Goal: Information Seeking & Learning: Get advice/opinions

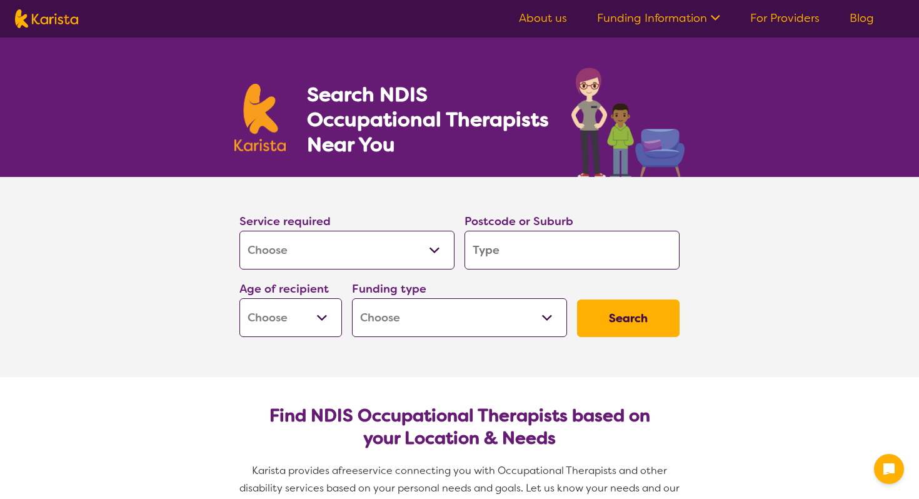
select select "[MEDICAL_DATA]"
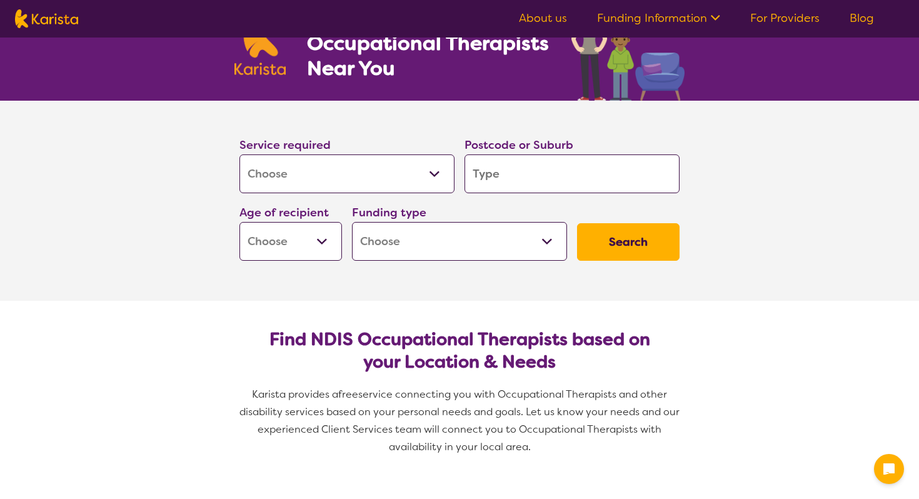
scroll to position [99, 0]
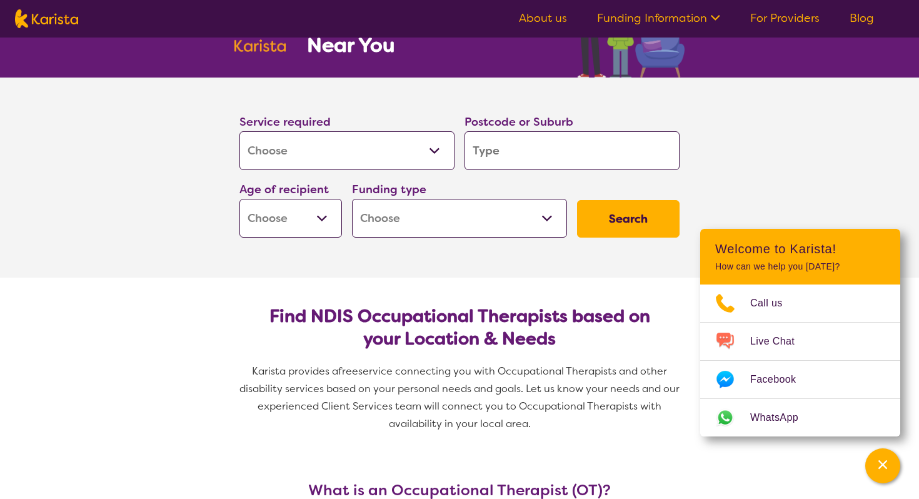
click at [477, 159] on input "search" at bounding box center [572, 150] width 215 height 39
type input "2"
type input "21"
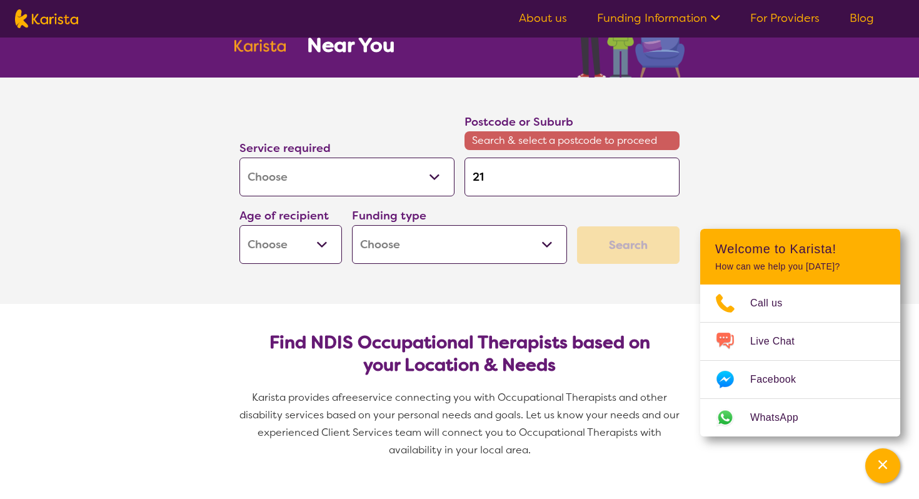
type input "210"
type input "2103"
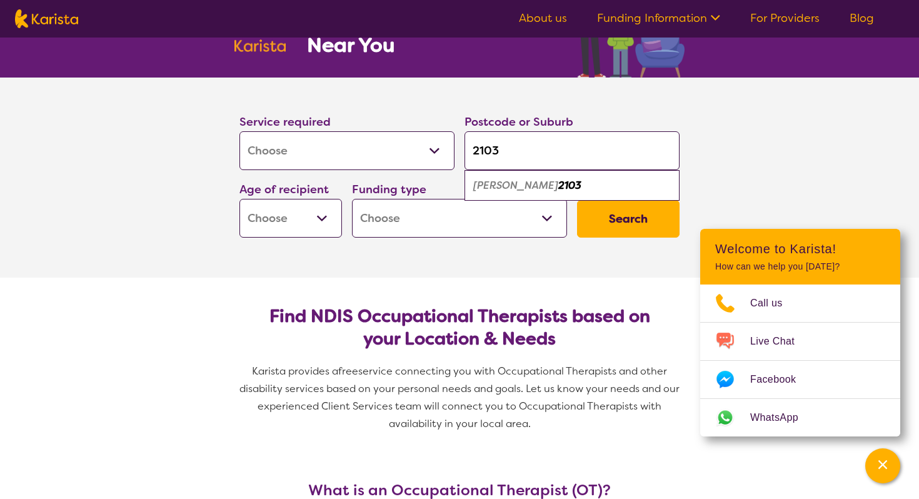
type input "2103"
click at [508, 179] on em "[PERSON_NAME]" at bounding box center [515, 185] width 85 height 13
click at [410, 216] on select "Home Care Package (HCP) National Disability Insurance Scheme (NDIS) I don't know" at bounding box center [459, 218] width 215 height 39
select select "NDIS"
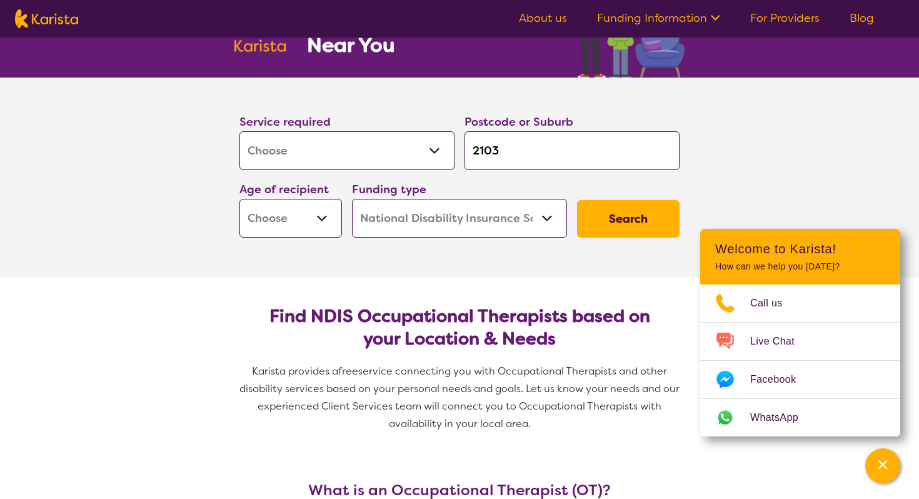
click at [352, 199] on select "Home Care Package (HCP) National Disability Insurance Scheme (NDIS) I don't know" at bounding box center [459, 218] width 215 height 39
select select "NDIS"
click at [313, 218] on select "Early Childhood - 0 to 9 Child - 10 to 11 Adolescent - 12 to 17 Adult - 18 to 6…" at bounding box center [290, 218] width 103 height 39
select select "EC"
click at [239, 199] on select "Early Childhood - 0 to 9 Child - 10 to 11 Adolescent - 12 to 17 Adult - 18 to 6…" at bounding box center [290, 218] width 103 height 39
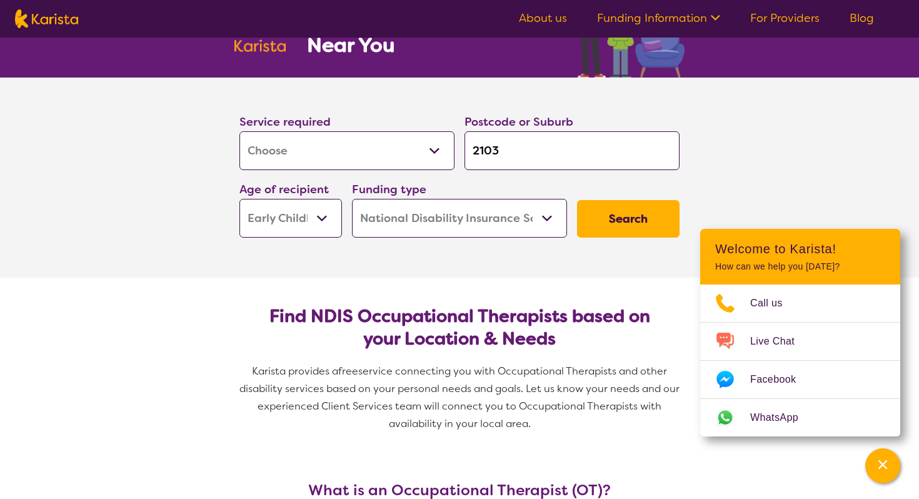
select select "EC"
click at [590, 223] on button "Search" at bounding box center [628, 219] width 103 height 38
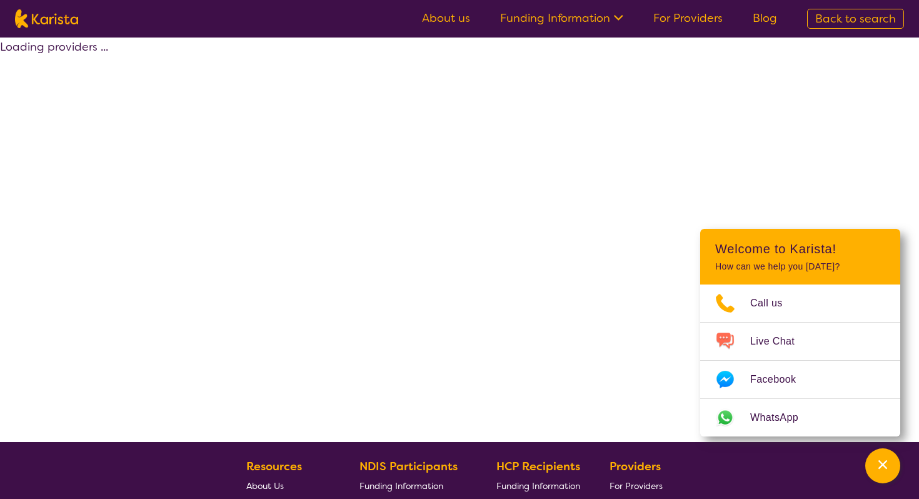
select select "by_score"
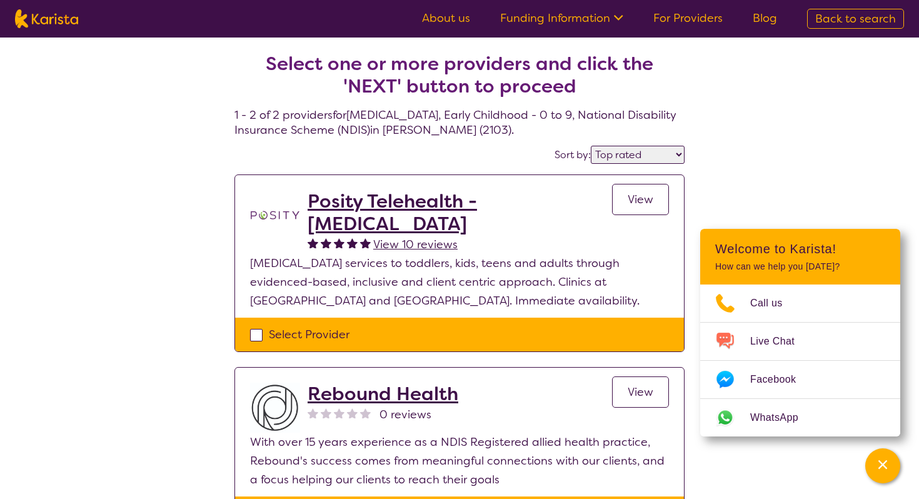
click at [695, 19] on link "For Providers" at bounding box center [687, 18] width 69 height 15
select select "[MEDICAL_DATA]"
select select "EC"
select select "NDIS"
select select "[MEDICAL_DATA]"
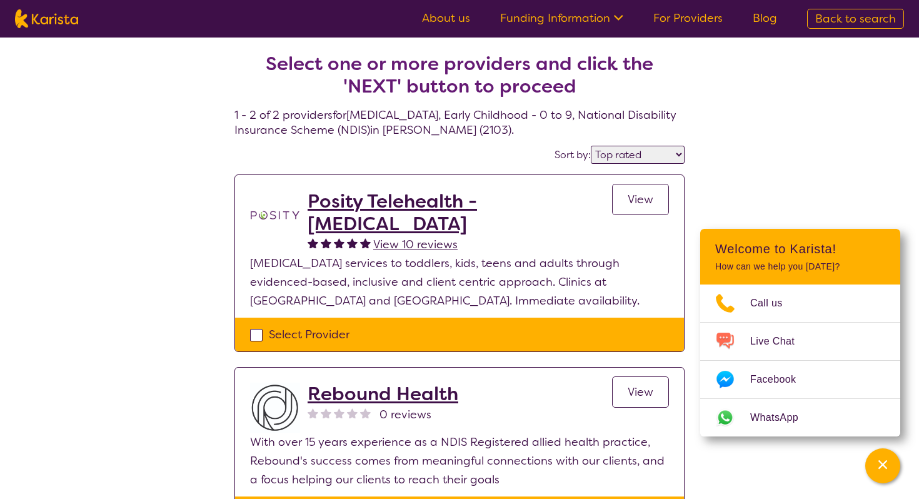
select select "EC"
select select "NDIS"
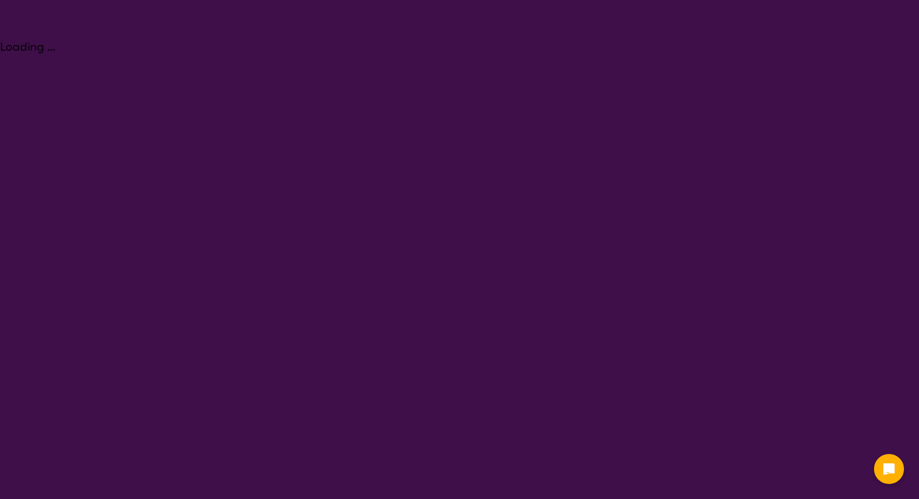
select select "[MEDICAL_DATA]"
select select "EC"
select select "NDIS"
select select "[MEDICAL_DATA]"
select select "EC"
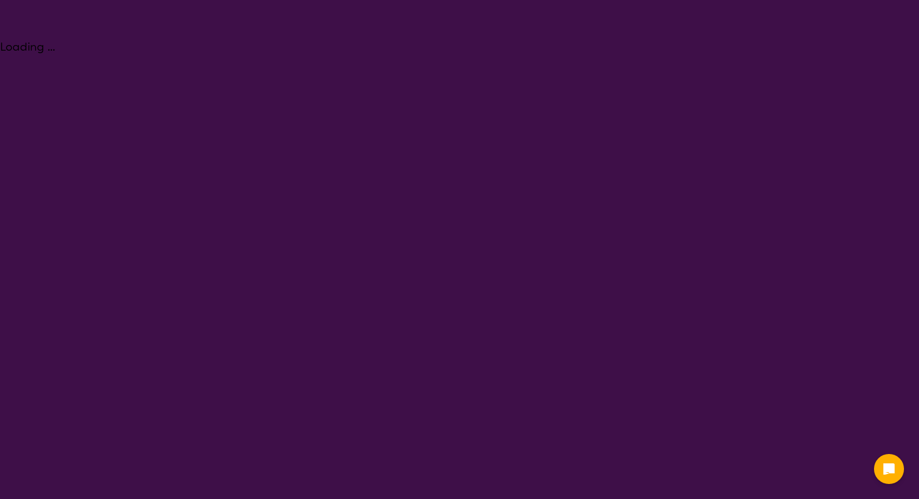
select select "NDIS"
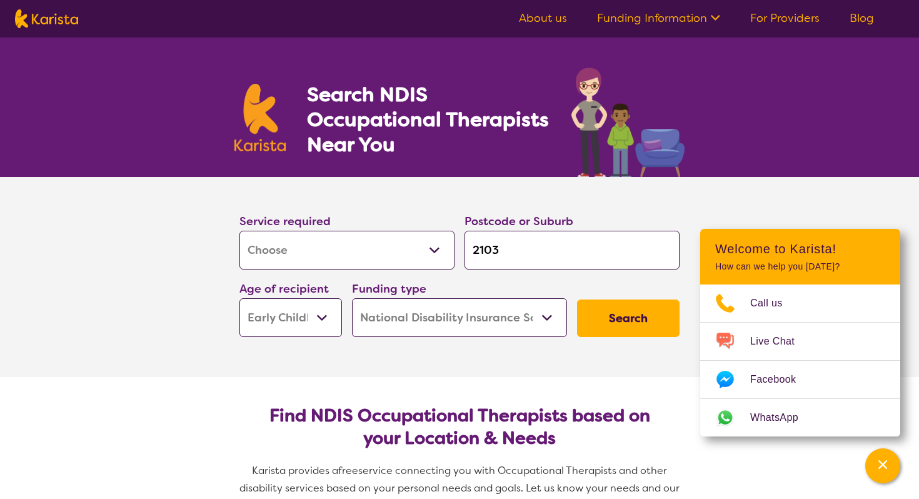
click at [326, 318] on select "Early Childhood - 0 to 9 Child - 10 to 11 Adolescent - 12 to 17 Adult - 18 to 6…" at bounding box center [290, 317] width 103 height 39
select select "CH"
click at [239, 298] on select "Early Childhood - 0 to 9 Child - 10 to 11 Adolescent - 12 to 17 Adult - 18 to 6…" at bounding box center [290, 317] width 103 height 39
select select "CH"
click at [446, 318] on select "Home Care Package (HCP) National Disability Insurance Scheme (NDIS) I don't know" at bounding box center [459, 317] width 215 height 39
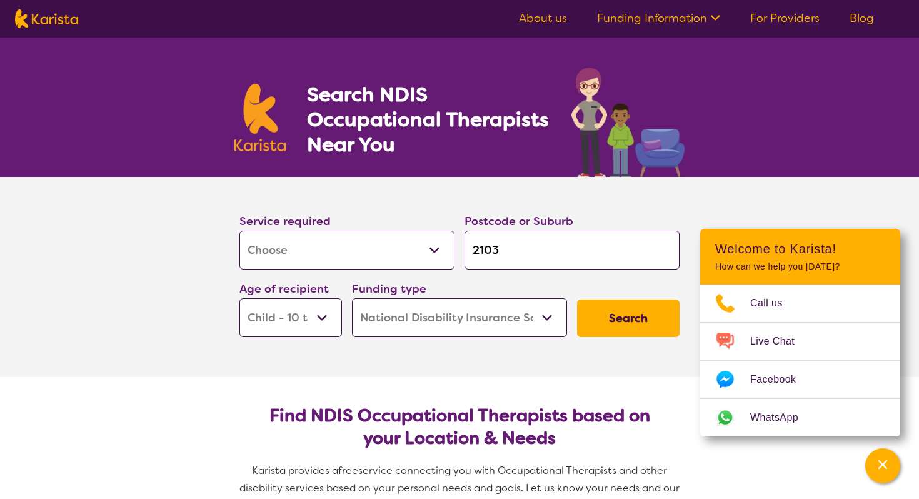
click at [352, 298] on select "Home Care Package (HCP) National Disability Insurance Scheme (NDIS) I don't know" at bounding box center [459, 317] width 215 height 39
click at [597, 321] on button "Search" at bounding box center [628, 319] width 103 height 38
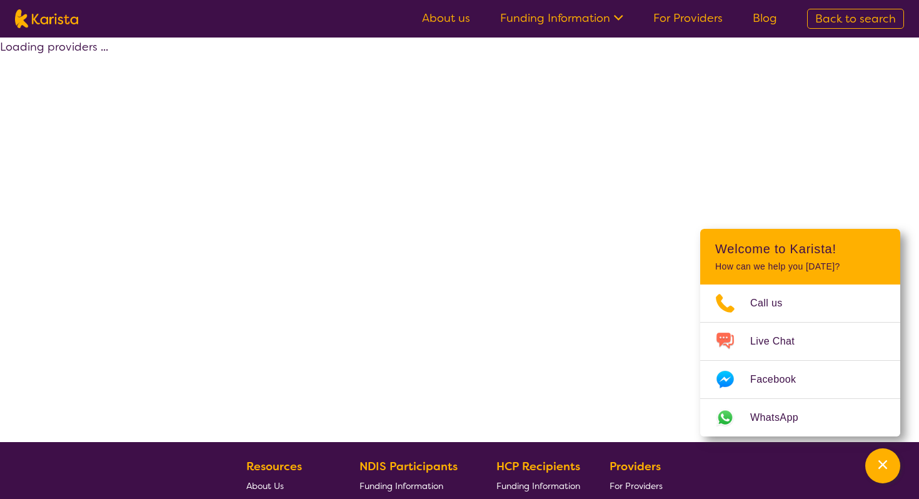
select select "by_score"
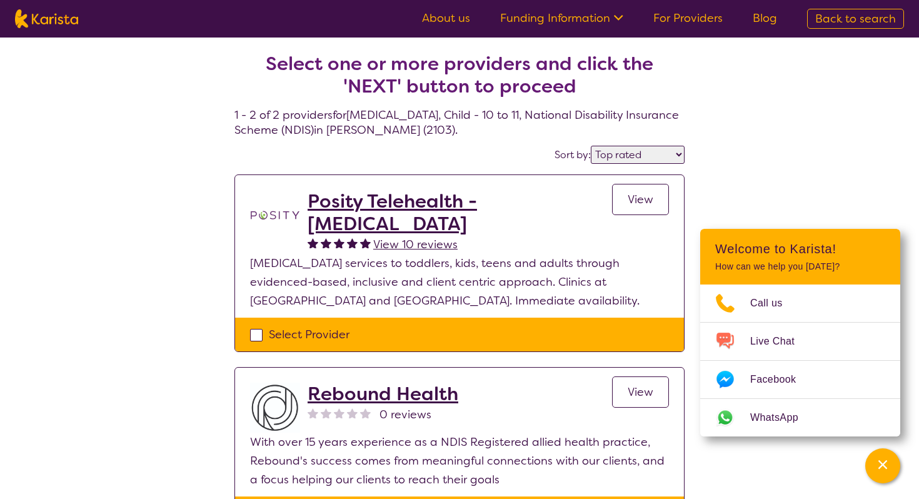
click at [704, 14] on link "For Providers" at bounding box center [687, 18] width 69 height 15
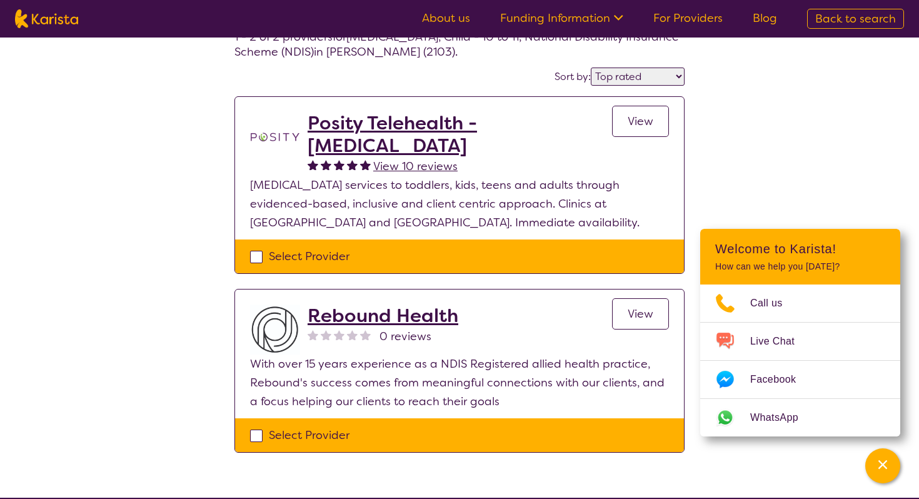
scroll to position [79, 0]
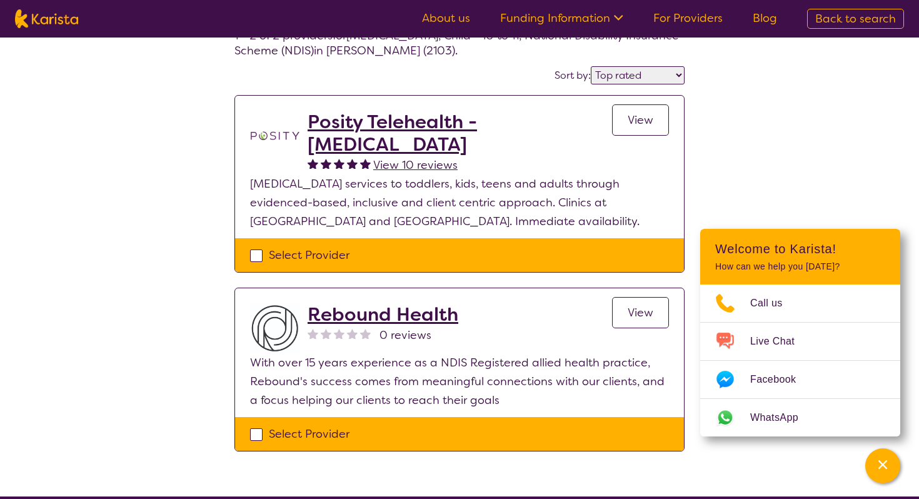
click at [348, 124] on h2 "Posity Telehealth - Occupational Therapy" at bounding box center [460, 133] width 305 height 45
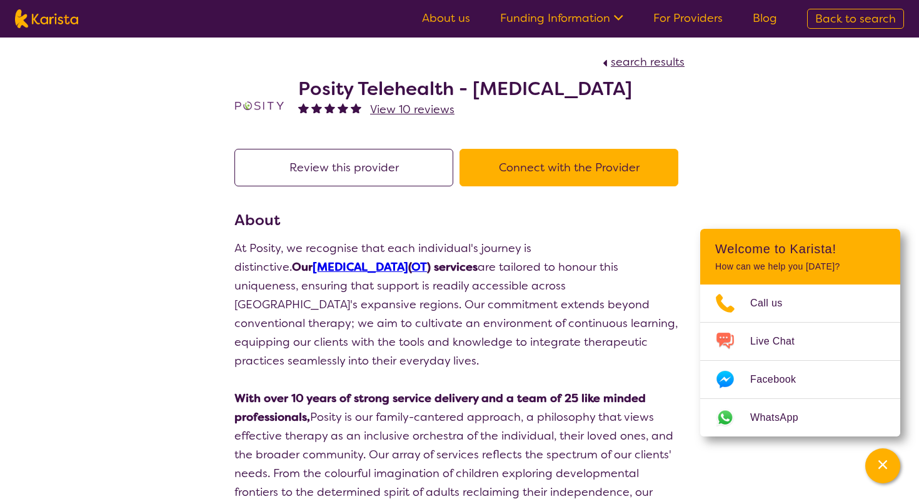
scroll to position [79, 0]
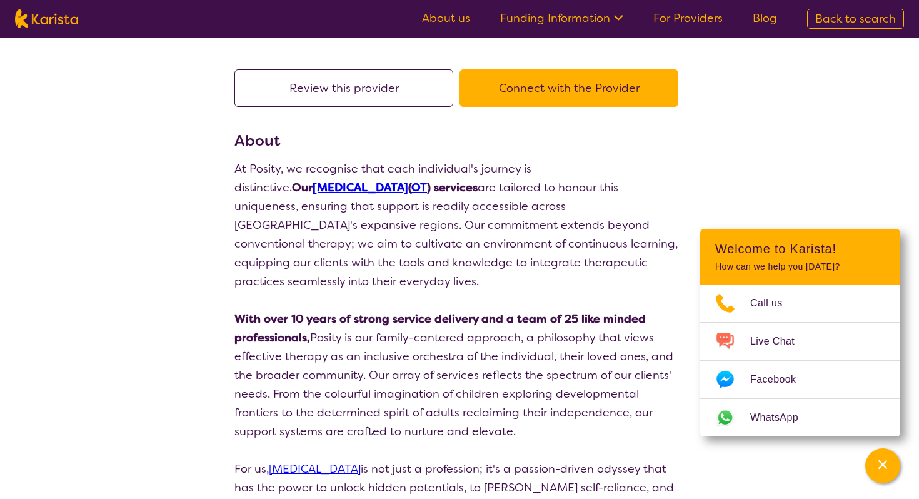
select select "by_score"
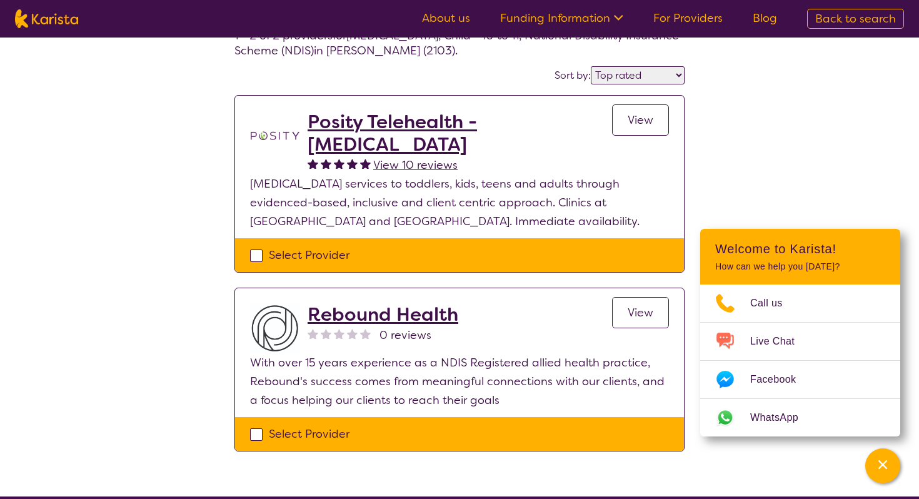
click at [348, 321] on h2 "Rebound Health" at bounding box center [383, 314] width 151 height 23
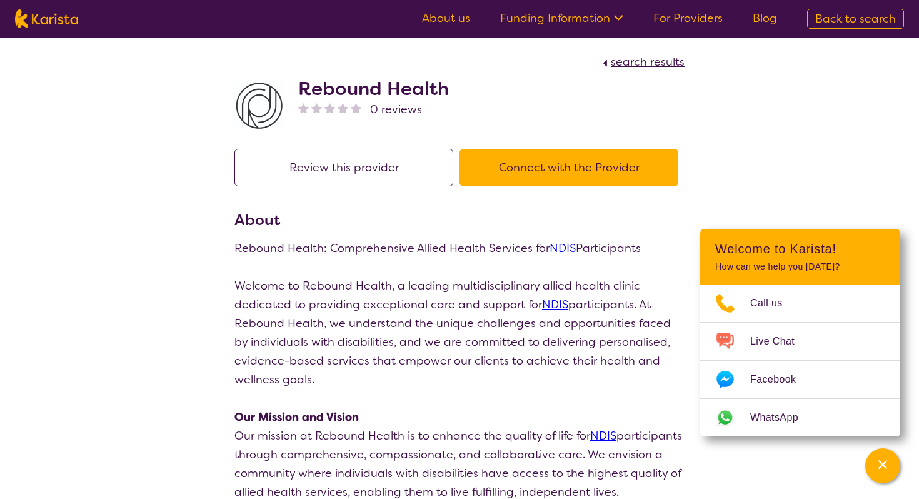
scroll to position [79, 0]
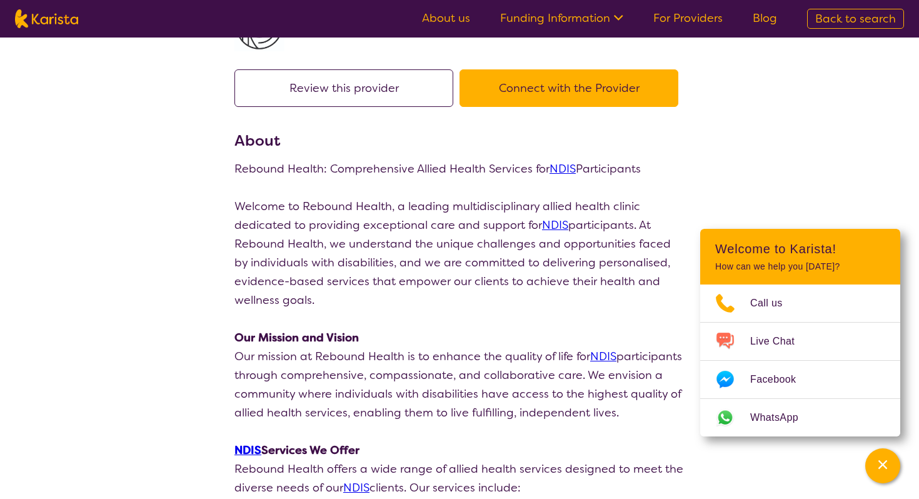
select select "by_score"
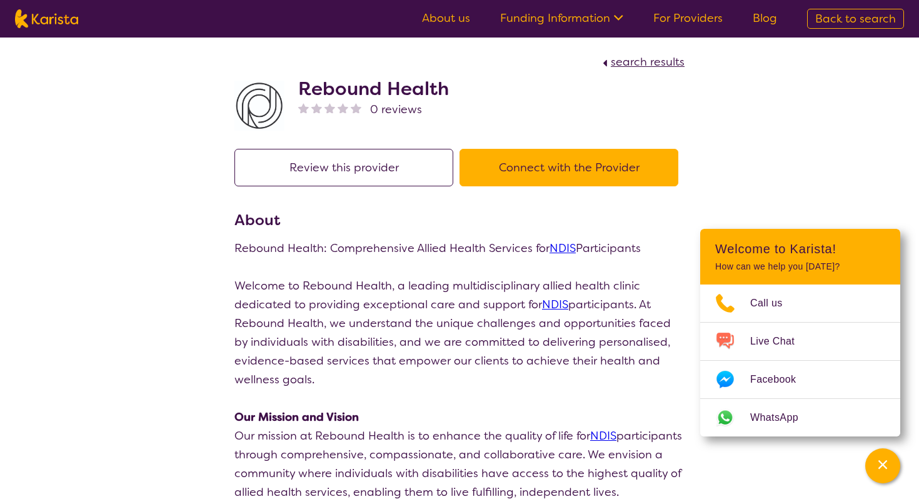
scroll to position [79, 0]
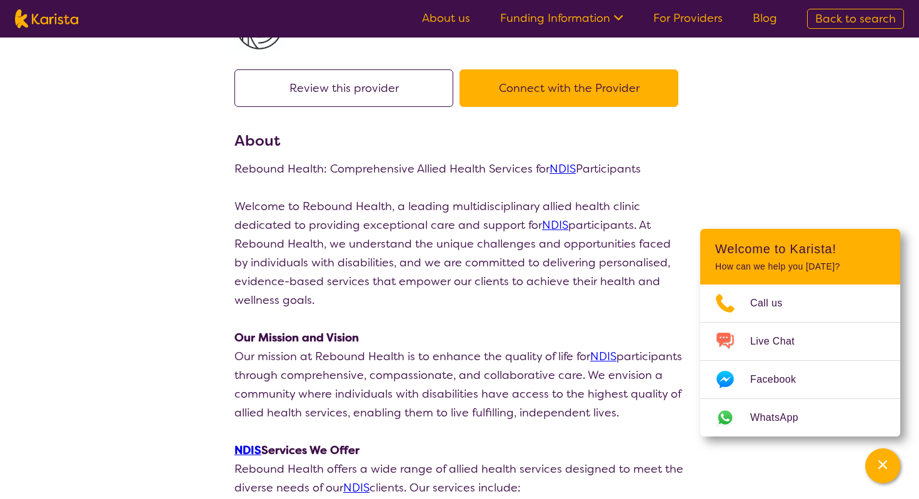
select select "by_score"
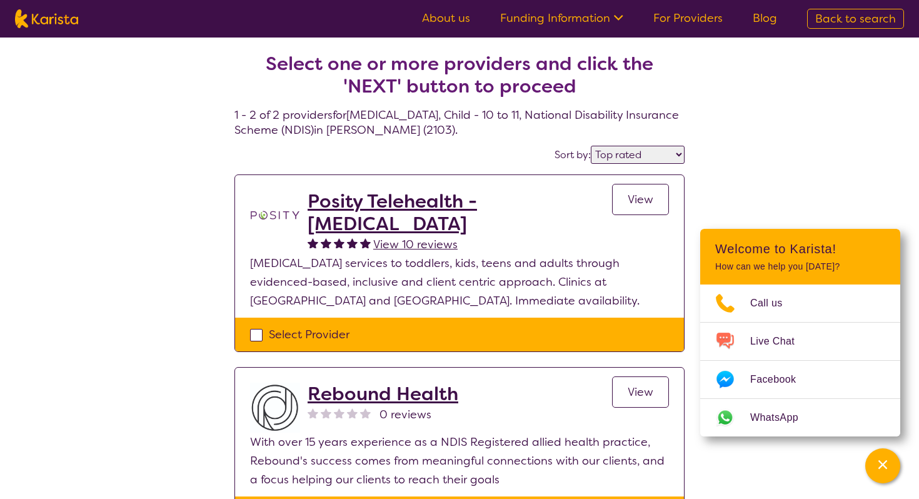
select select "[MEDICAL_DATA]"
select select "CH"
select select "NDIS"
select select "[MEDICAL_DATA]"
select select "CH"
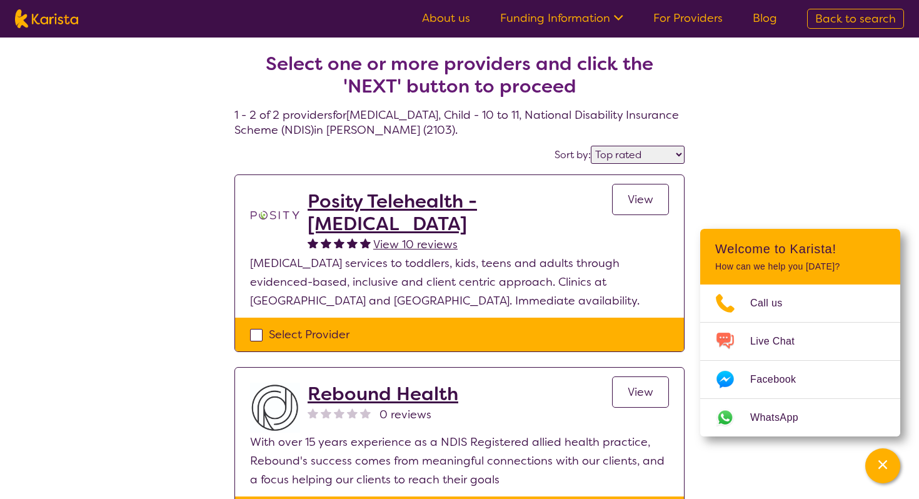
select select "NDIS"
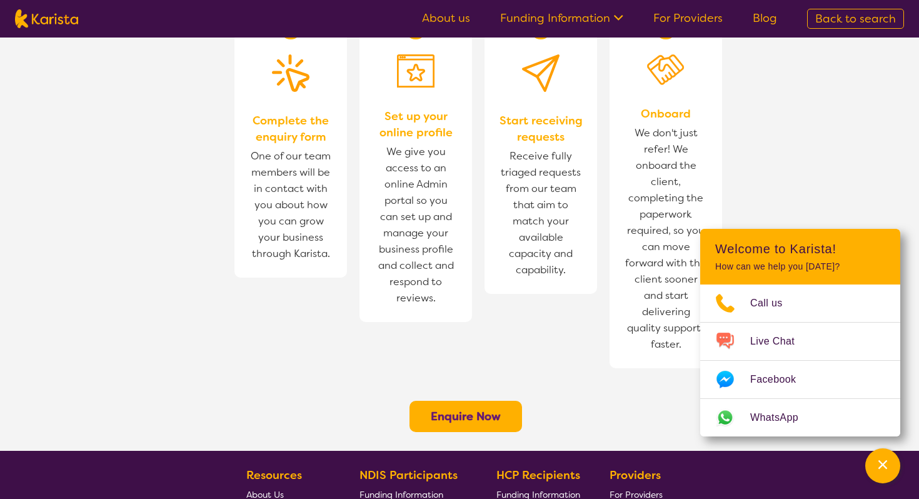
scroll to position [1011, 0]
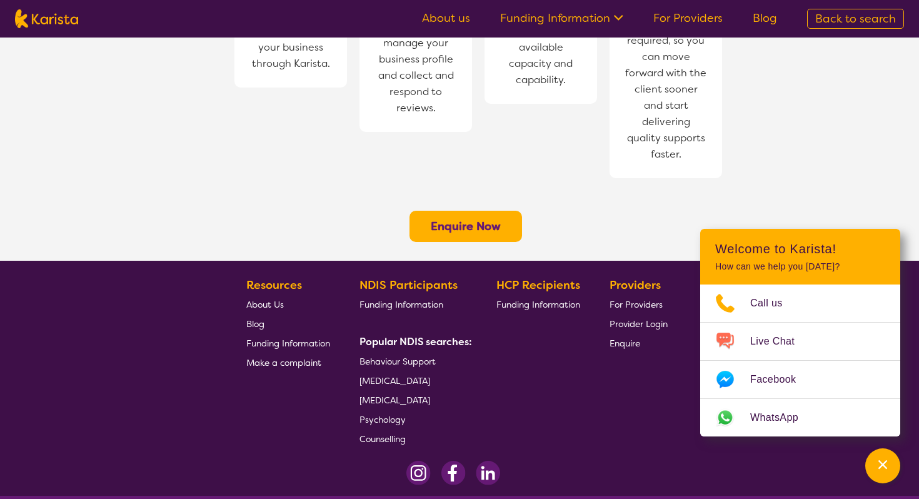
click at [631, 299] on span "For Providers" at bounding box center [636, 304] width 53 height 11
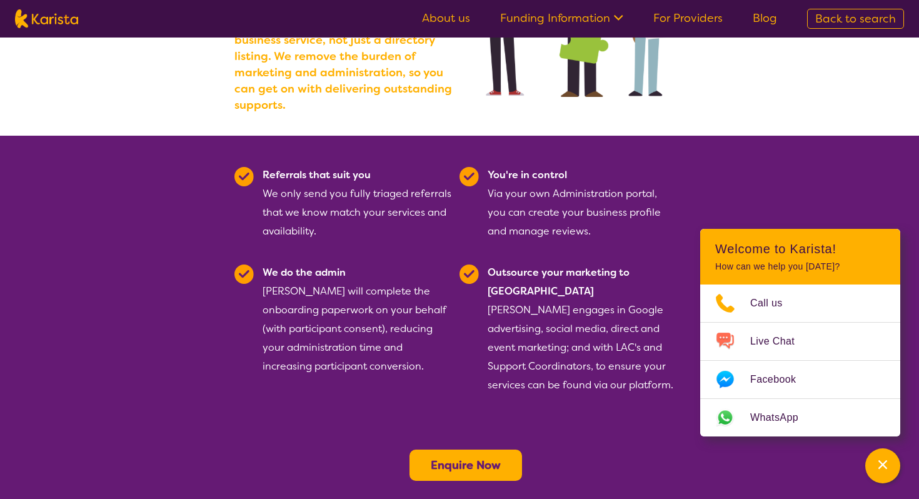
scroll to position [224, 0]
